Goal: Find specific page/section: Find specific page/section

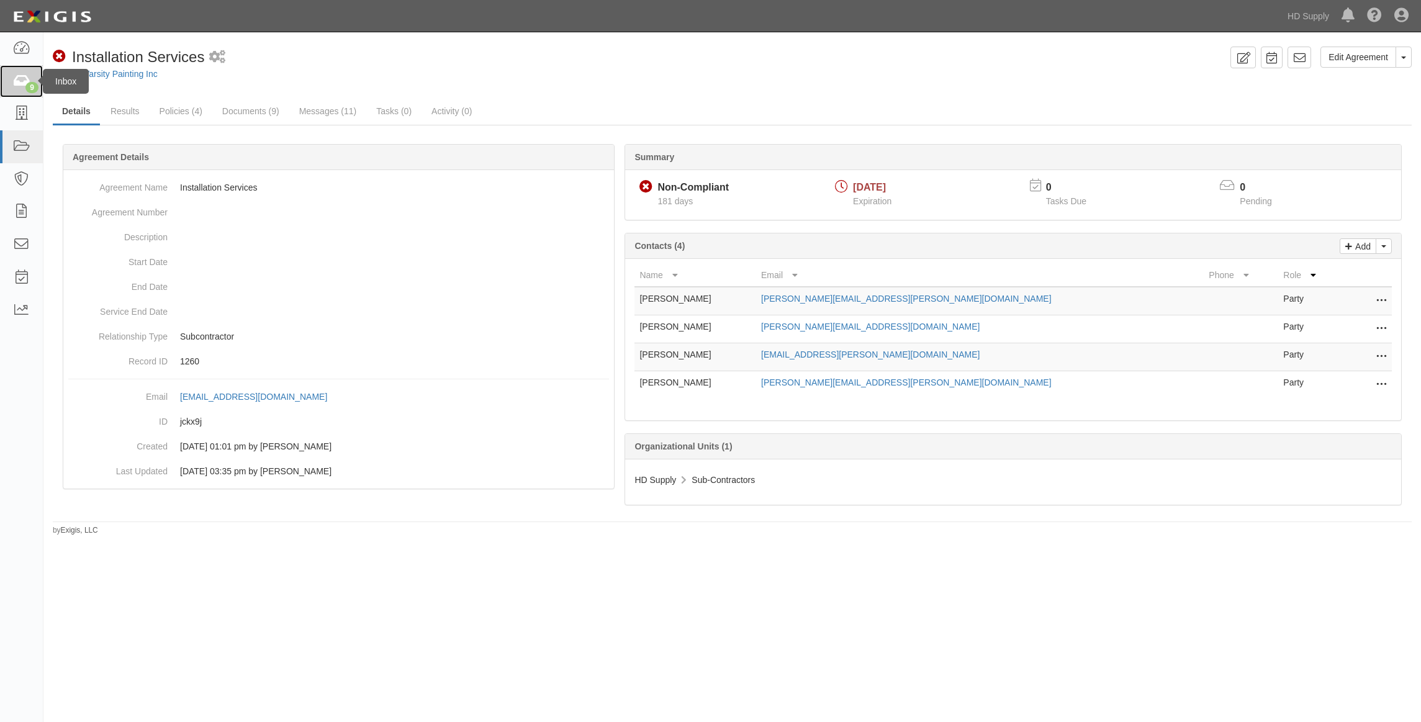
click at [22, 79] on icon at bounding box center [20, 82] width 17 height 14
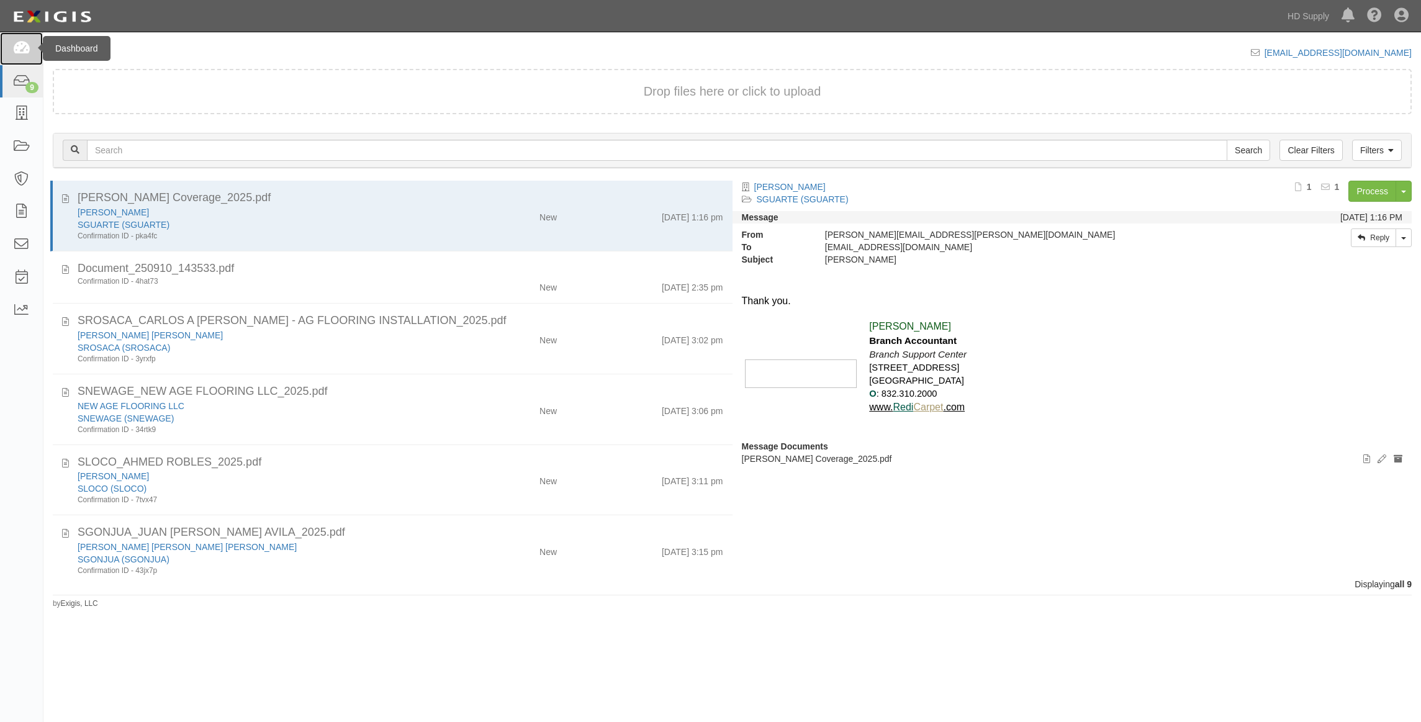
click at [17, 49] on icon at bounding box center [20, 49] width 17 height 14
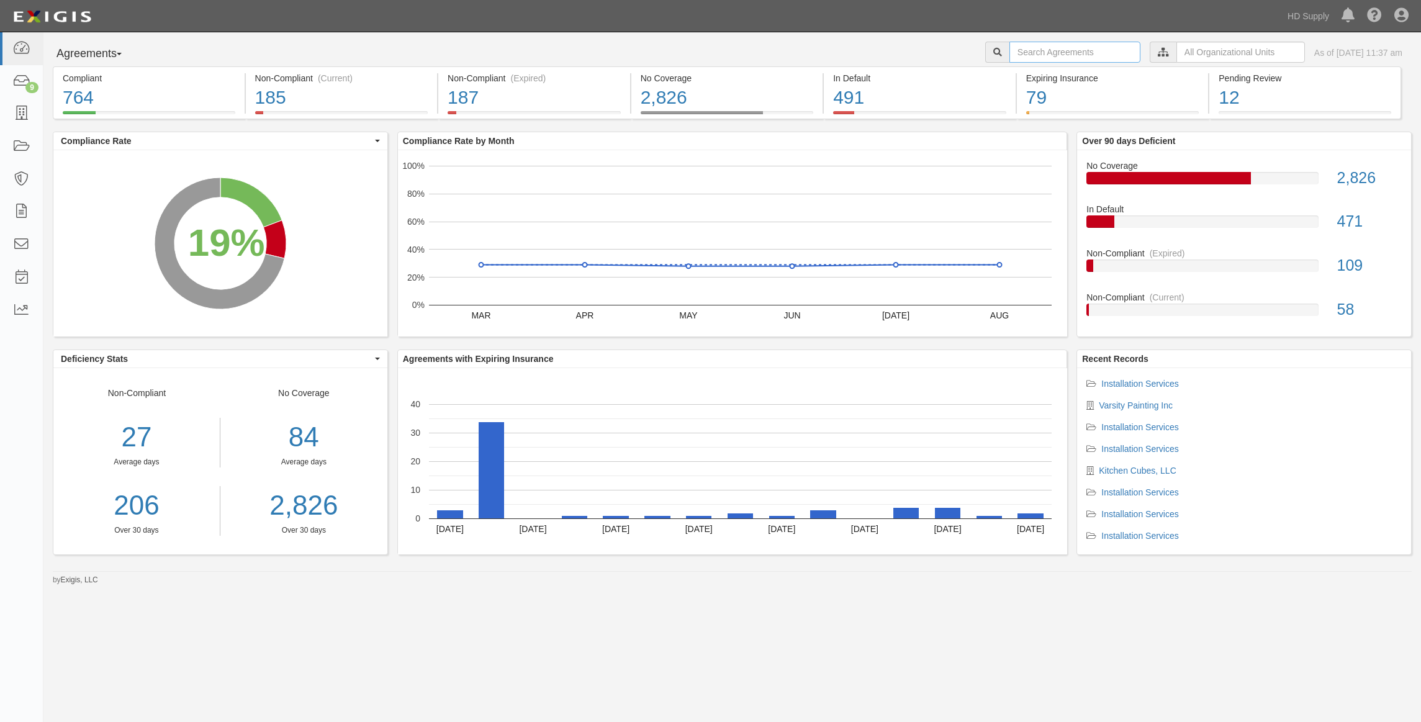
click at [1060, 51] on input "text" at bounding box center [1075, 52] width 131 height 21
type input "ZOI"
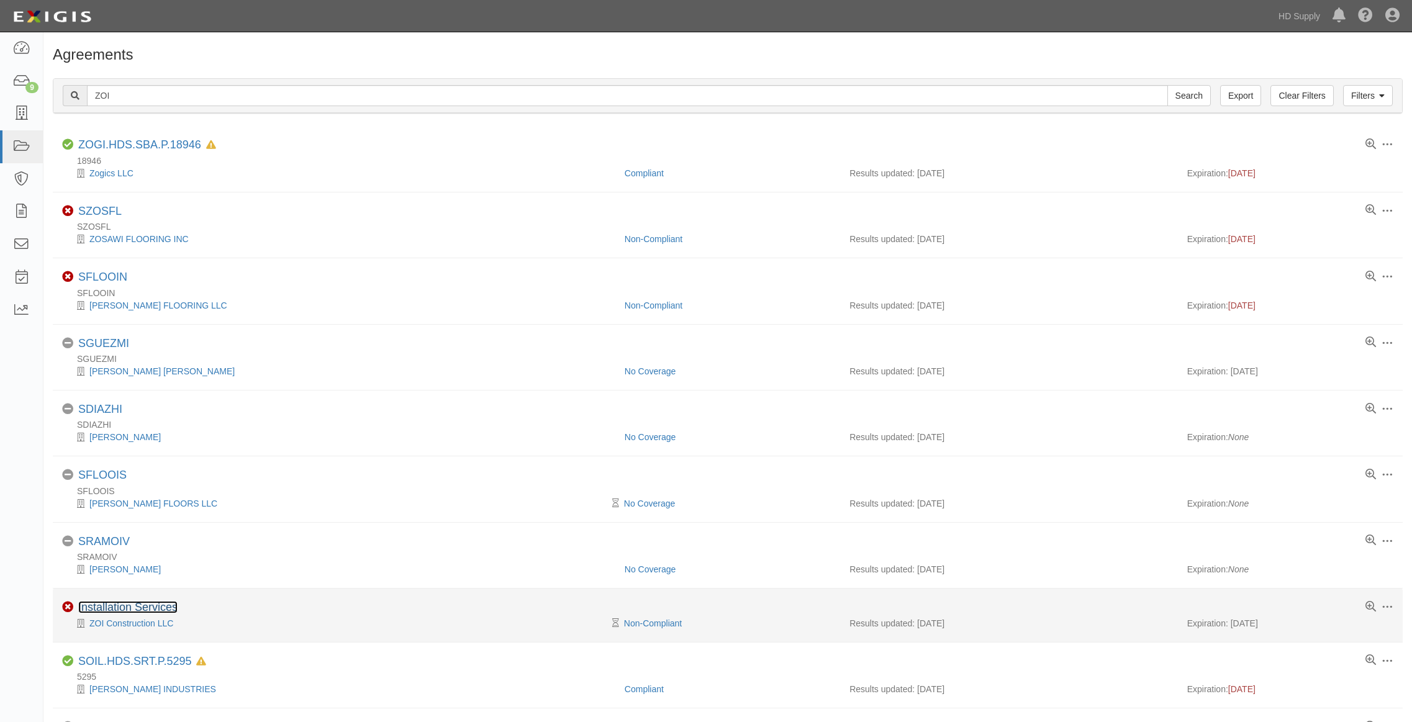
click at [140, 607] on link "Installation Services" at bounding box center [127, 607] width 99 height 12
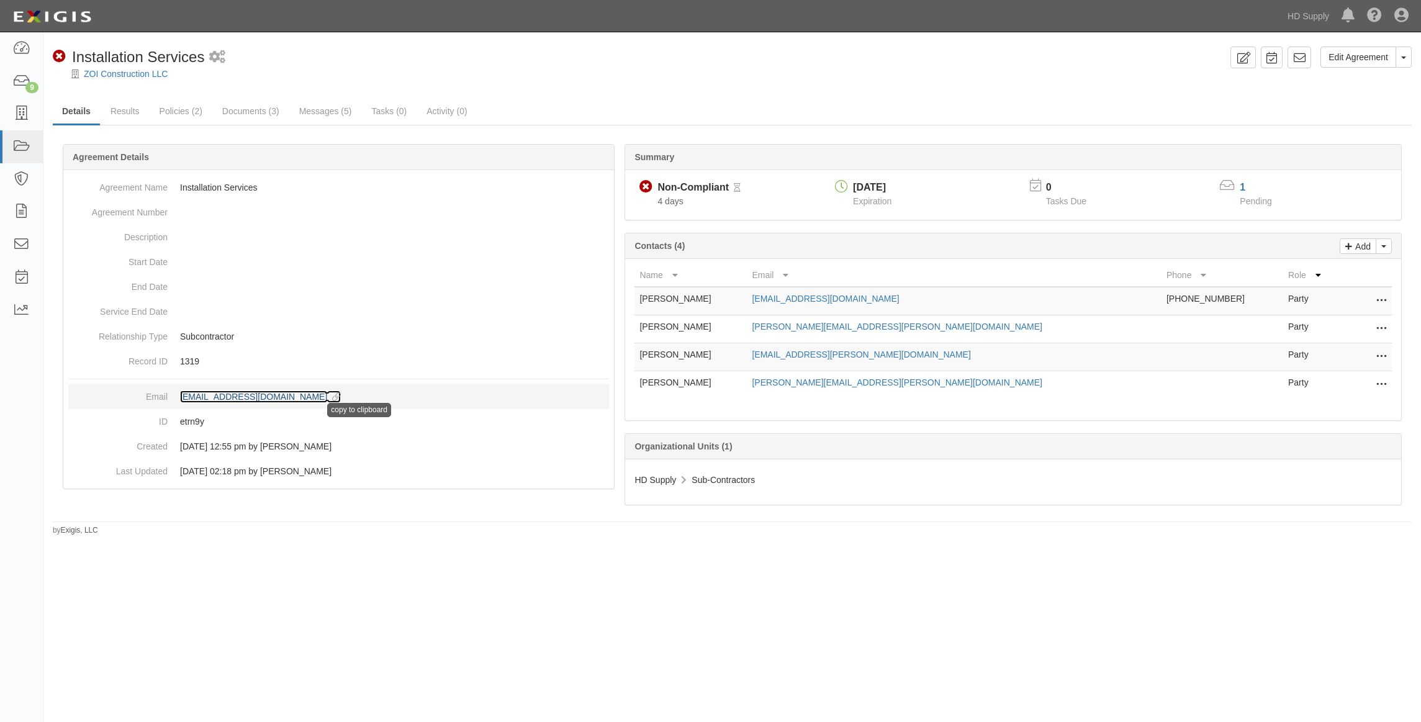
click at [341, 394] on icon at bounding box center [334, 397] width 14 height 9
